Goal: Complete application form

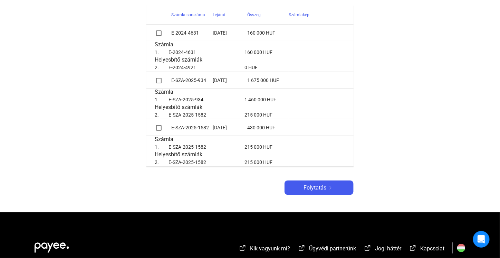
scroll to position [207, 0]
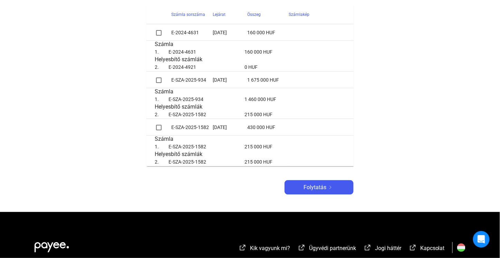
click at [157, 33] on span at bounding box center [159, 33] width 6 height 6
click at [160, 79] on span at bounding box center [159, 80] width 6 height 6
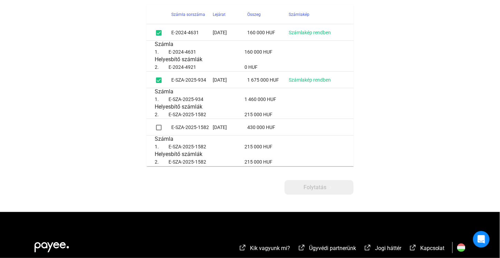
click at [160, 127] on span at bounding box center [159, 128] width 6 height 6
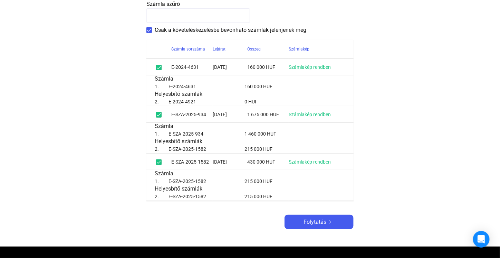
scroll to position [173, 0]
click at [151, 29] on span at bounding box center [149, 30] width 6 height 6
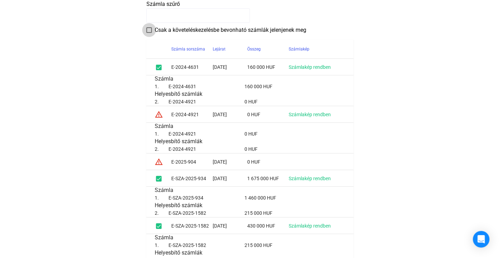
click at [149, 31] on span at bounding box center [149, 30] width 6 height 6
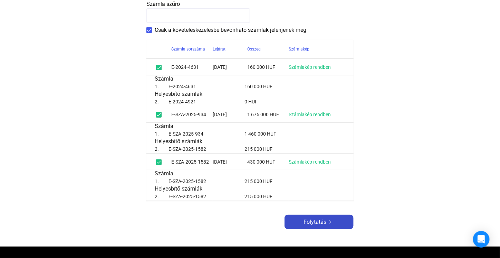
click at [314, 223] on span "Folytatás" at bounding box center [314, 222] width 23 height 8
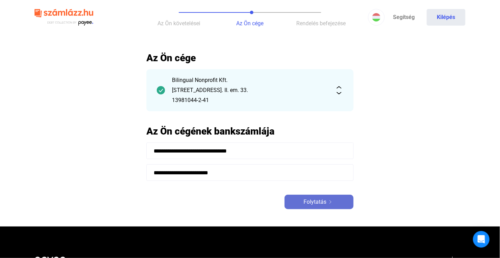
click at [307, 200] on span "Folytatás" at bounding box center [314, 201] width 23 height 8
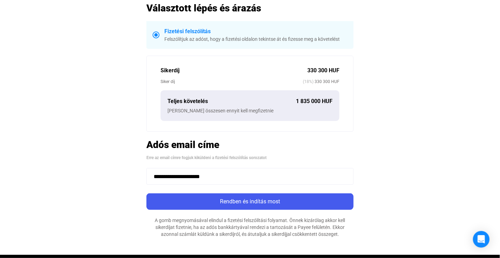
scroll to position [173, 0]
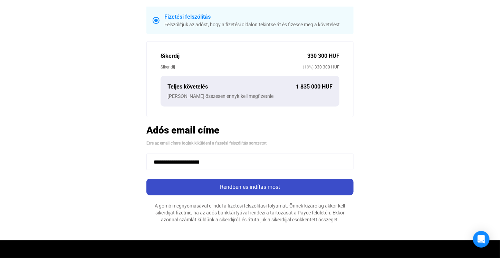
click at [253, 190] on div "Rendben és indítás most" at bounding box center [249, 187] width 203 height 8
